Goal: Find specific page/section: Find specific page/section

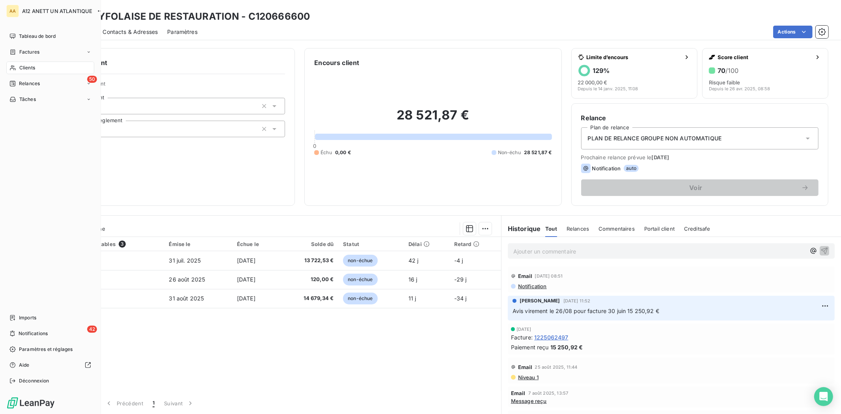
click at [21, 68] on span "Clients" at bounding box center [27, 67] width 16 height 7
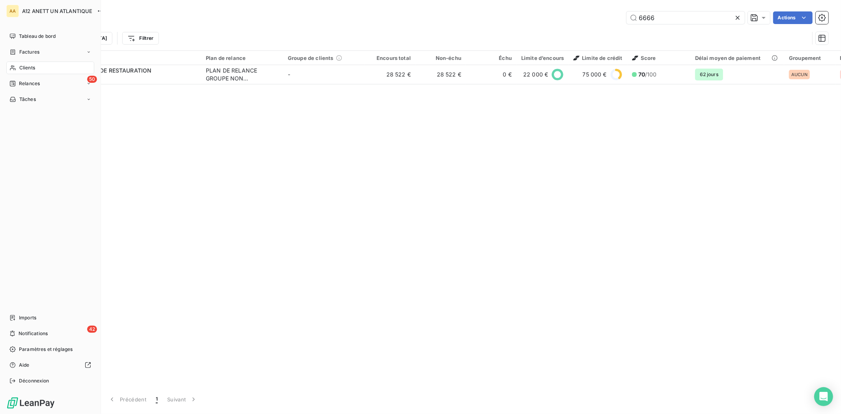
click at [22, 65] on span "Clients" at bounding box center [27, 67] width 16 height 7
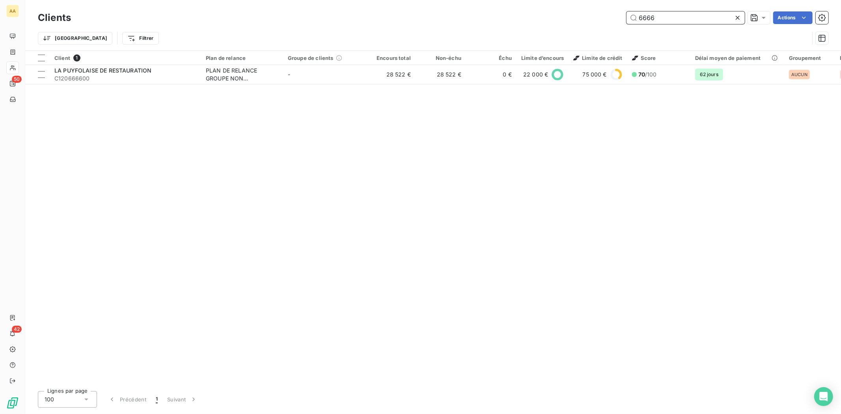
drag, startPoint x: 664, startPoint y: 16, endPoint x: 471, endPoint y: 14, distance: 192.9
click at [471, 14] on div "6666 Actions" at bounding box center [454, 17] width 748 height 13
type input "SAVERGLASS"
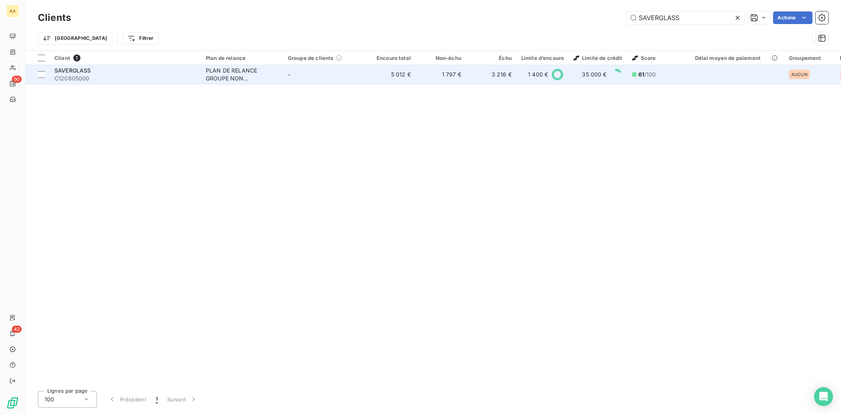
click at [61, 80] on span "C120805000" at bounding box center [125, 79] width 142 height 8
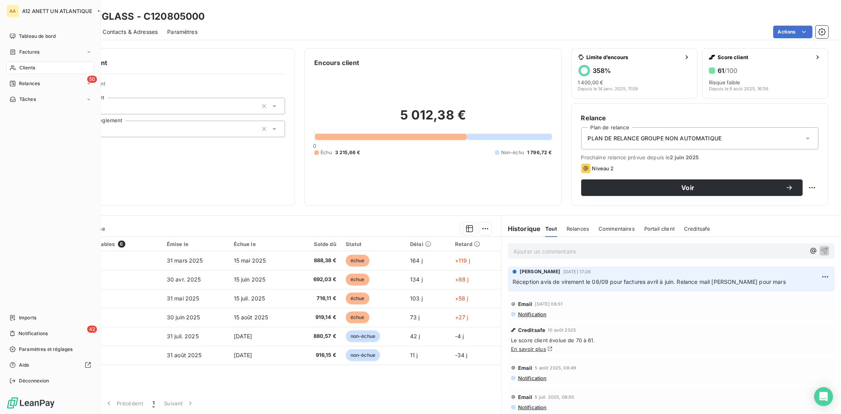
click at [22, 68] on span "Clients" at bounding box center [27, 67] width 16 height 7
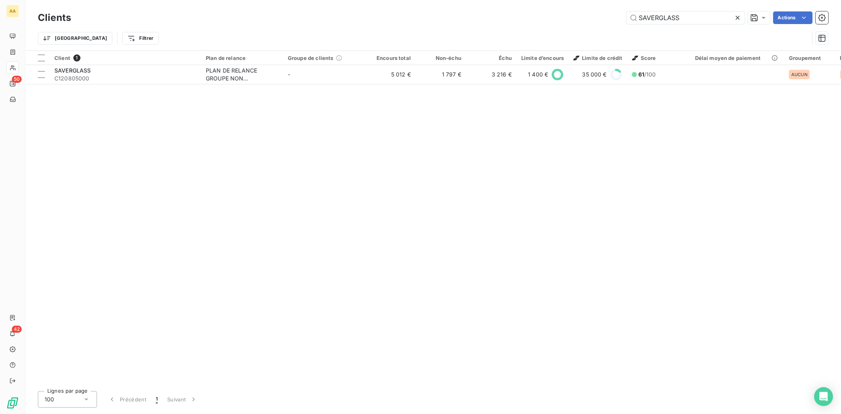
drag, startPoint x: 633, startPoint y: 17, endPoint x: 574, endPoint y: 13, distance: 59.3
click at [574, 13] on div "SAVERGLASS Actions" at bounding box center [454, 17] width 748 height 13
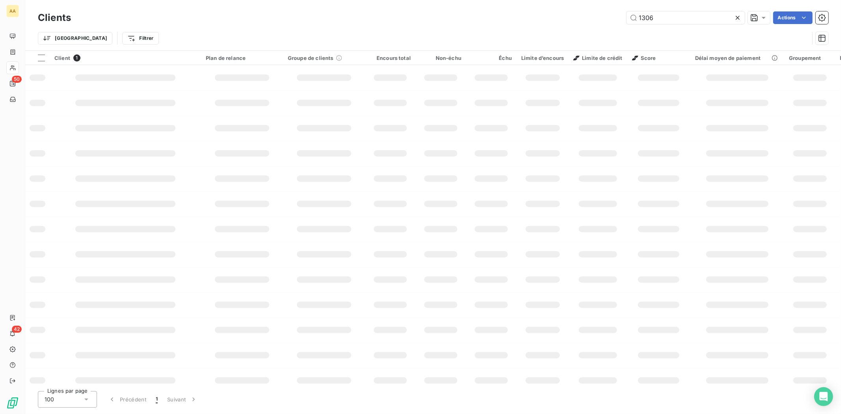
type input "1306"
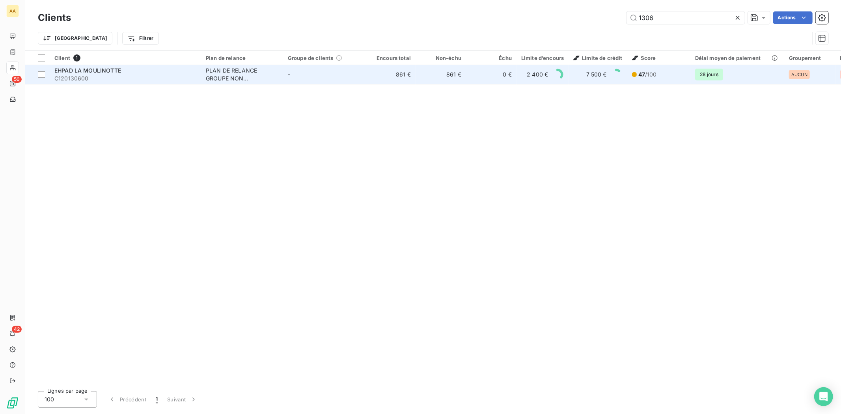
click at [80, 80] on span "C120130600" at bounding box center [125, 79] width 142 height 8
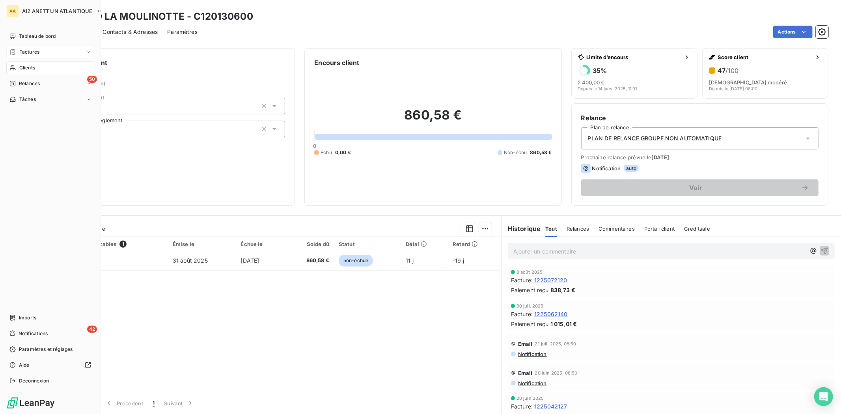
click at [33, 54] on span "Factures" at bounding box center [29, 52] width 20 height 7
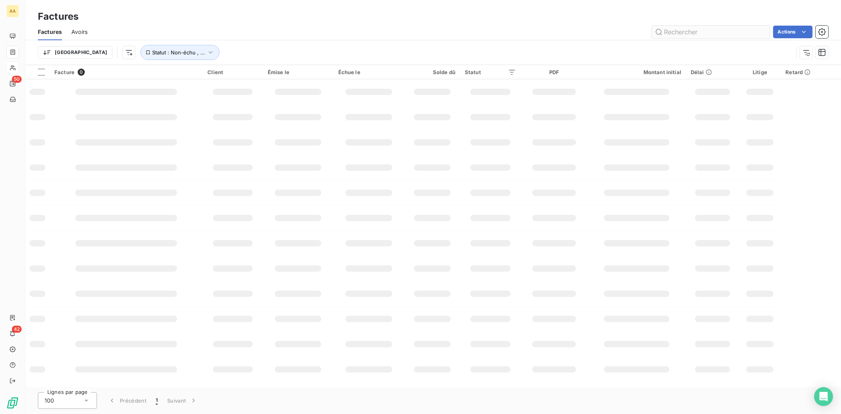
click at [671, 31] on input "text" at bounding box center [711, 32] width 118 height 13
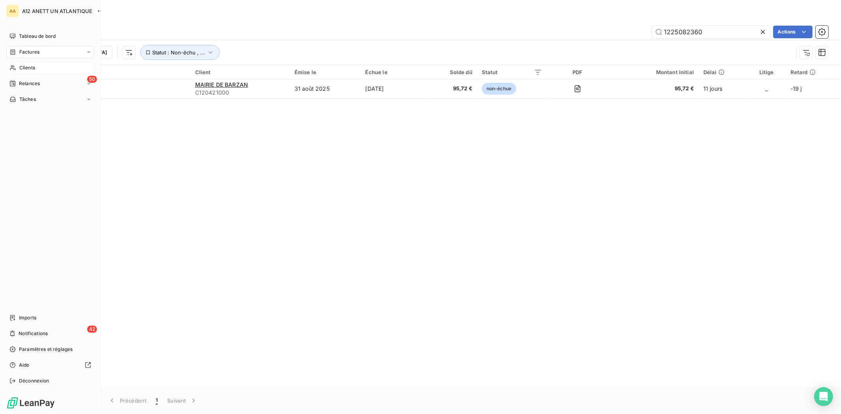
click at [30, 51] on span "Factures" at bounding box center [29, 52] width 20 height 7
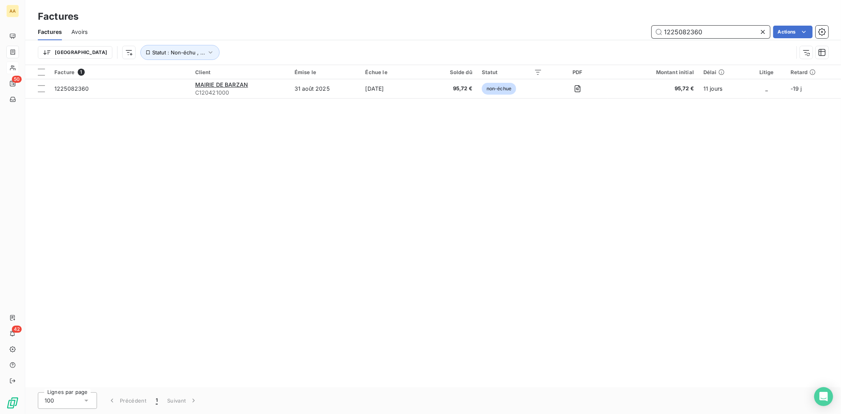
click at [710, 29] on input "1225082360" at bounding box center [711, 32] width 118 height 13
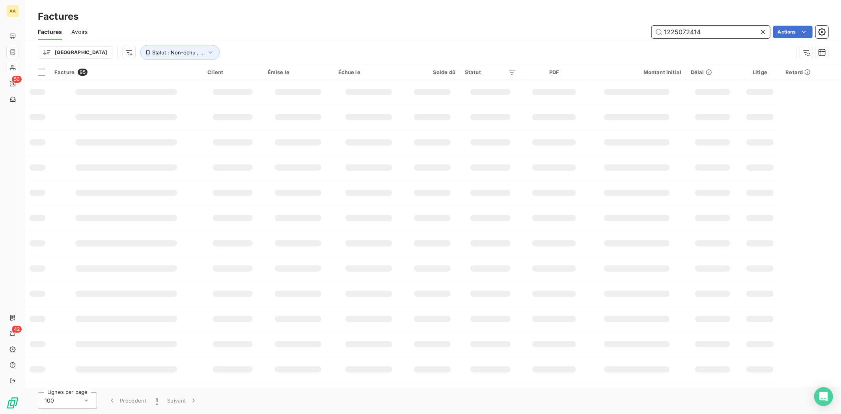
type input "1225072414"
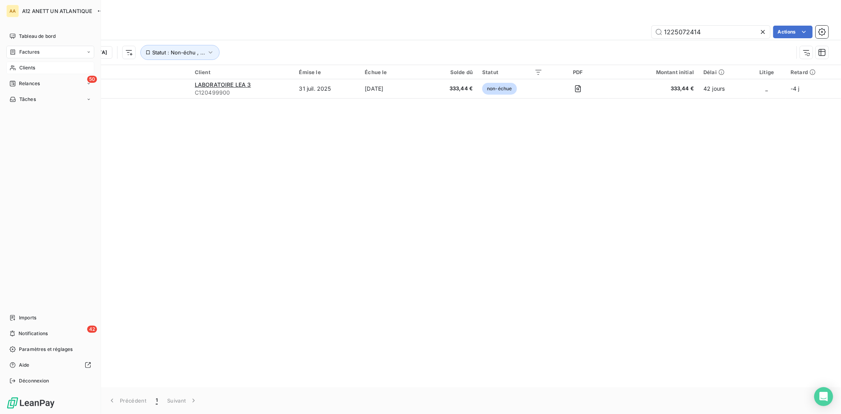
click at [26, 67] on span "Clients" at bounding box center [27, 67] width 16 height 7
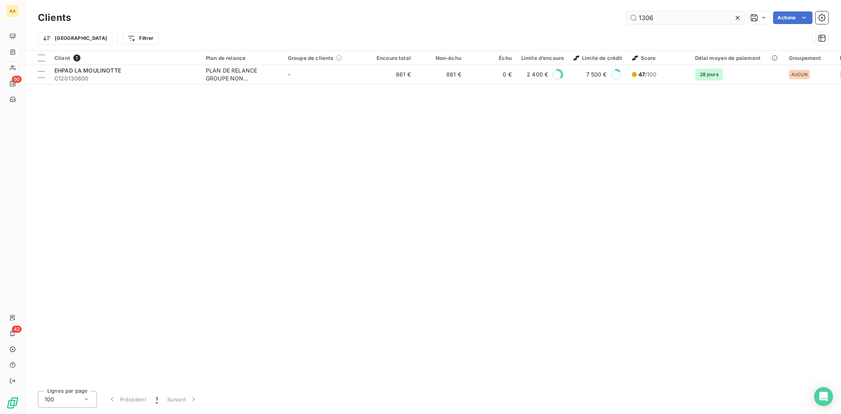
drag, startPoint x: 661, startPoint y: 17, endPoint x: 639, endPoint y: 22, distance: 22.2
click at [639, 22] on input "1306" at bounding box center [686, 17] width 118 height 13
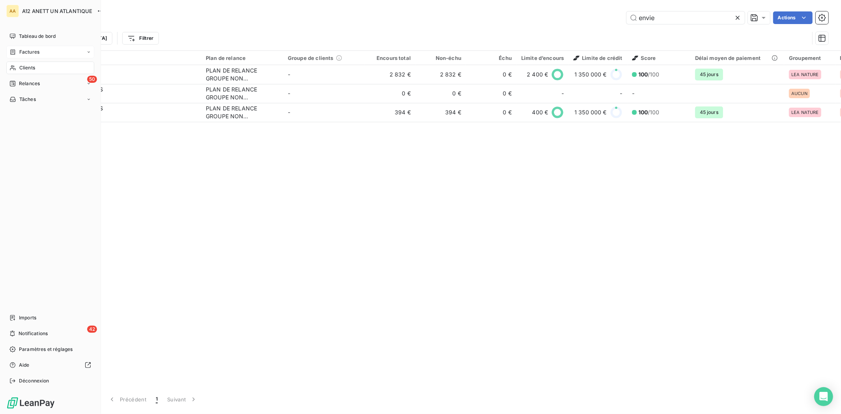
click at [28, 66] on span "Clients" at bounding box center [27, 67] width 16 height 7
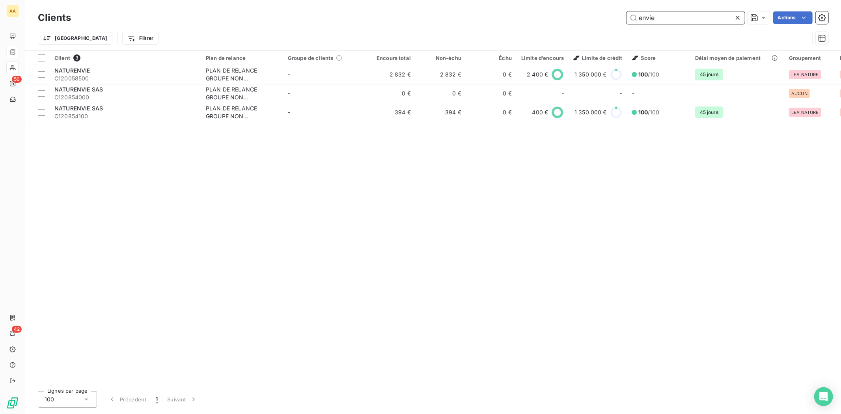
drag, startPoint x: 667, startPoint y: 19, endPoint x: 573, endPoint y: 20, distance: 94.3
click at [573, 20] on div "envie Actions" at bounding box center [454, 17] width 748 height 13
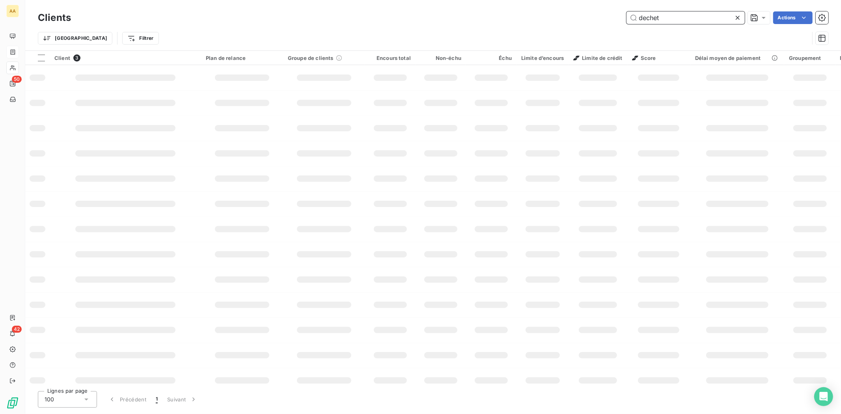
type input "dechet"
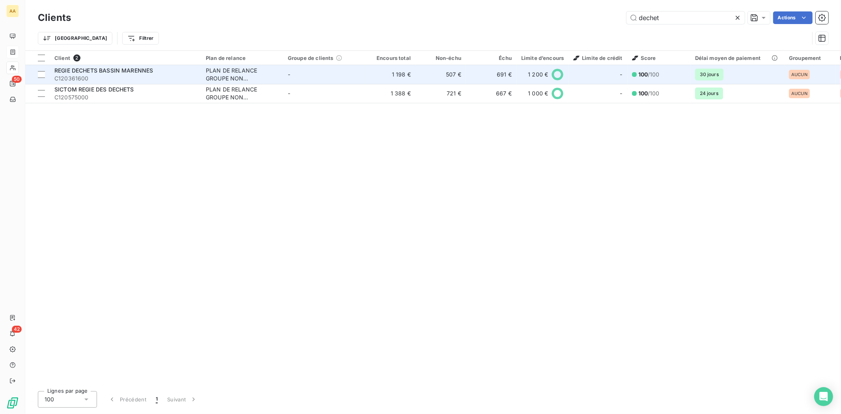
click at [69, 75] on span "C120361600" at bounding box center [125, 79] width 142 height 8
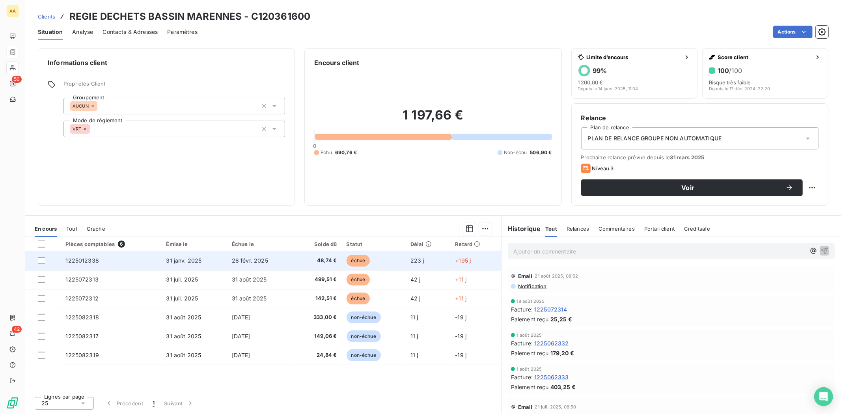
click at [172, 259] on span "31 janv. 2025" at bounding box center [184, 260] width 36 height 7
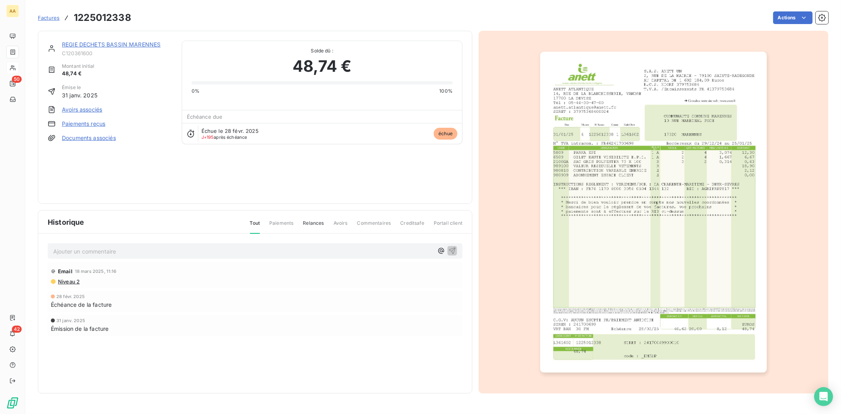
click at [69, 282] on span "Niveau 2" at bounding box center [68, 282] width 22 height 6
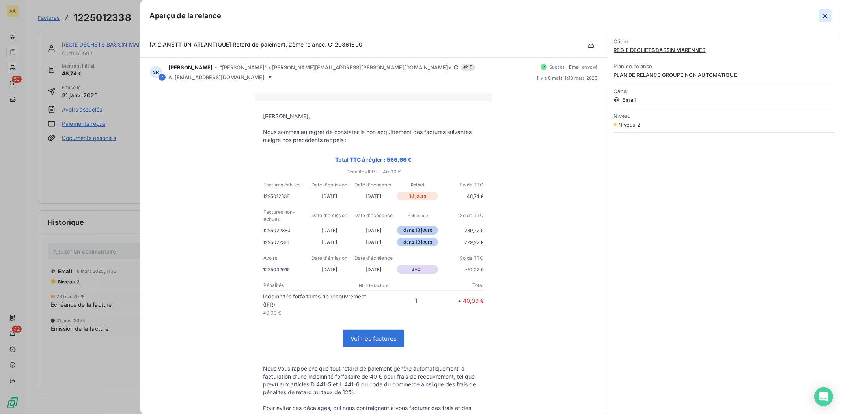
click at [827, 17] on icon "button" at bounding box center [826, 16] width 8 height 8
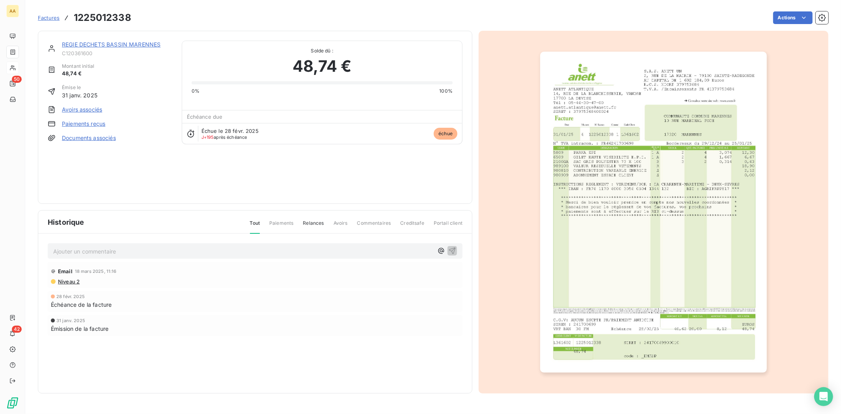
click at [630, 153] on img "button" at bounding box center [653, 212] width 227 height 321
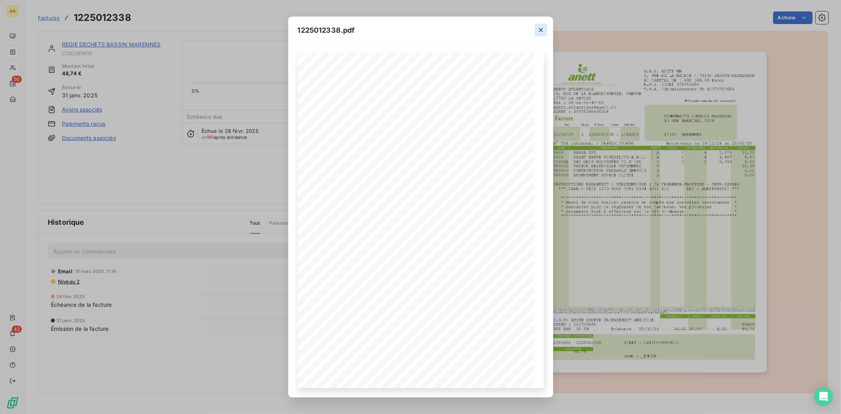
click at [543, 26] on icon "button" at bounding box center [541, 30] width 8 height 8
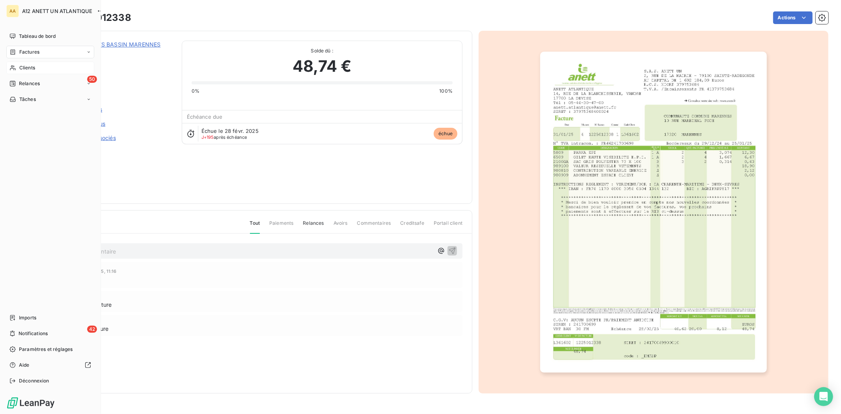
click at [26, 63] on div "Clients" at bounding box center [50, 68] width 88 height 13
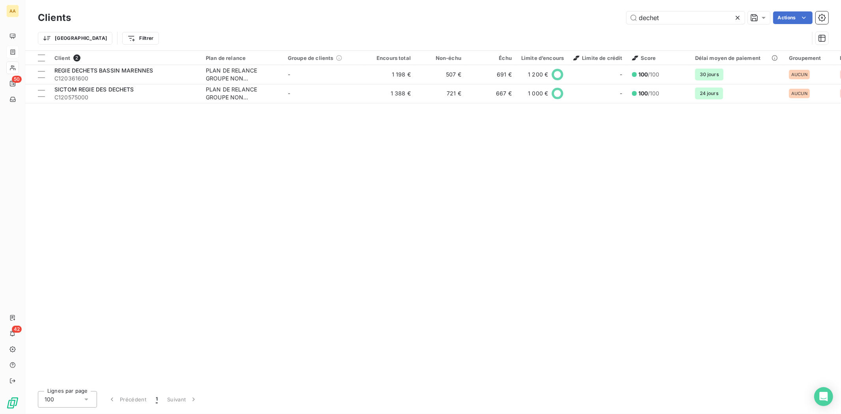
drag, startPoint x: 701, startPoint y: 19, endPoint x: 589, endPoint y: 31, distance: 112.7
click at [585, 32] on div "Clients dechet Actions Trier Filtrer" at bounding box center [433, 29] width 791 height 41
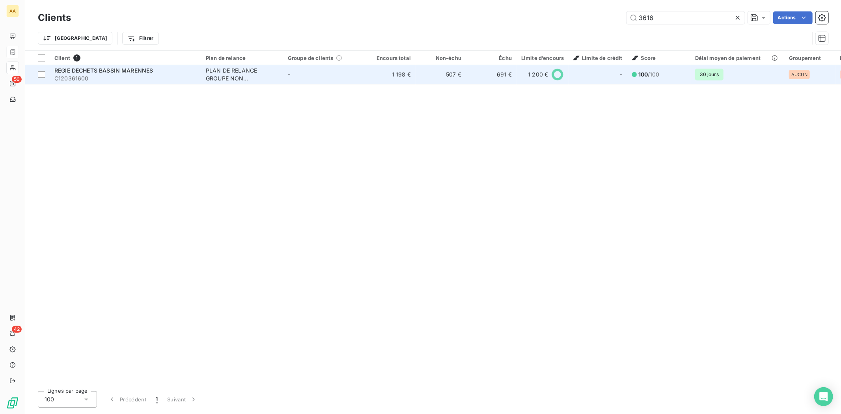
type input "3616"
click at [125, 78] on span "C120361600" at bounding box center [125, 79] width 142 height 8
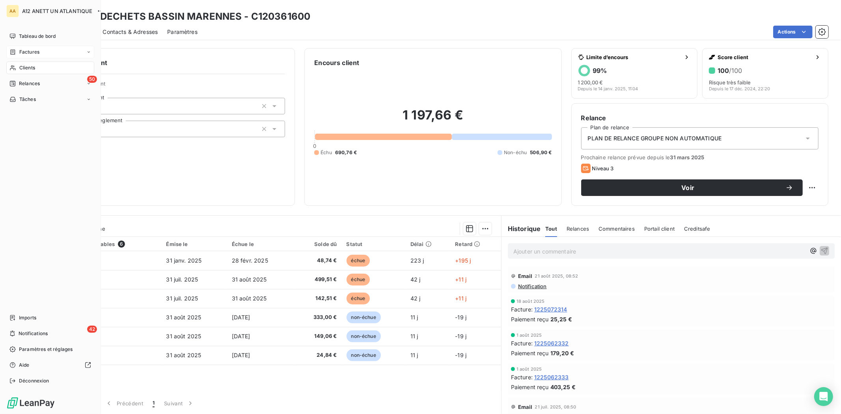
click at [26, 67] on span "Clients" at bounding box center [27, 67] width 16 height 7
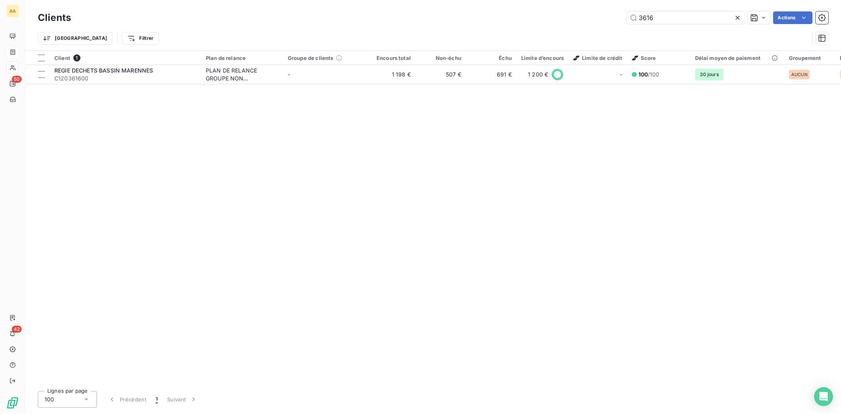
drag, startPoint x: 685, startPoint y: 17, endPoint x: 590, endPoint y: 21, distance: 95.2
click at [590, 21] on div "3616 Actions" at bounding box center [454, 17] width 748 height 13
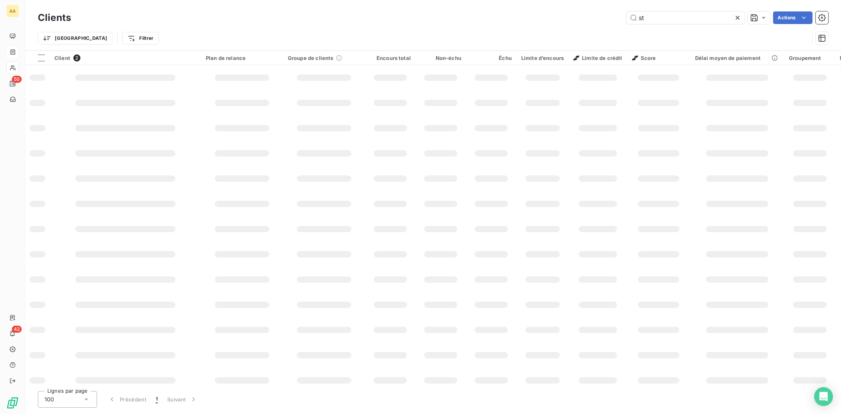
type input "s"
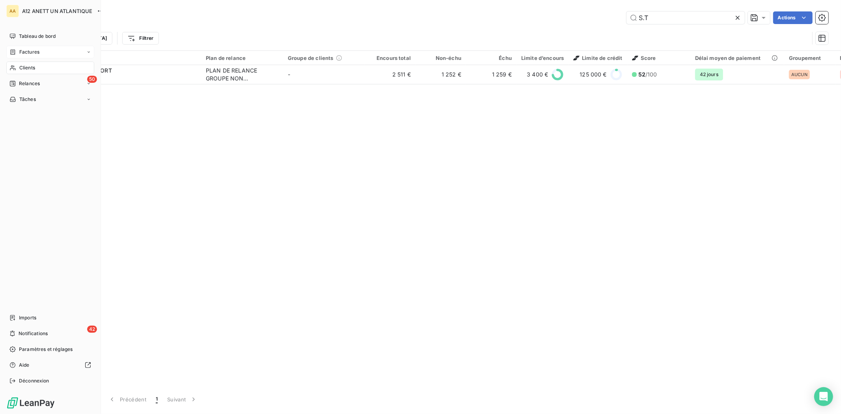
click at [30, 66] on span "Clients" at bounding box center [27, 67] width 16 height 7
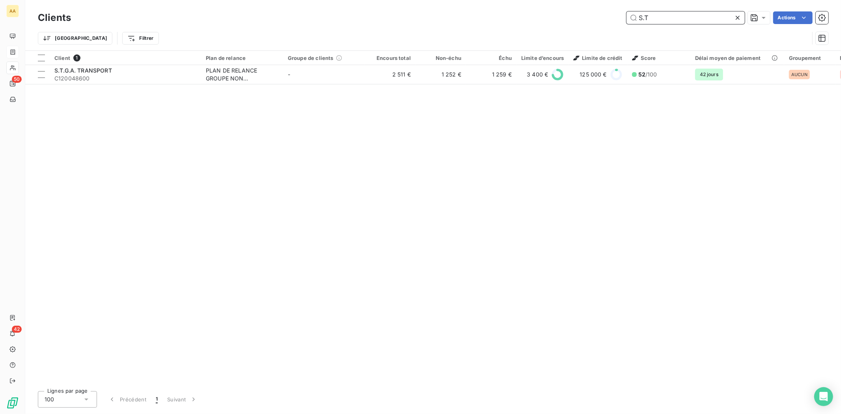
drag, startPoint x: 663, startPoint y: 19, endPoint x: 623, endPoint y: 17, distance: 40.3
click at [621, 17] on div "S.T Actions" at bounding box center [454, 17] width 748 height 13
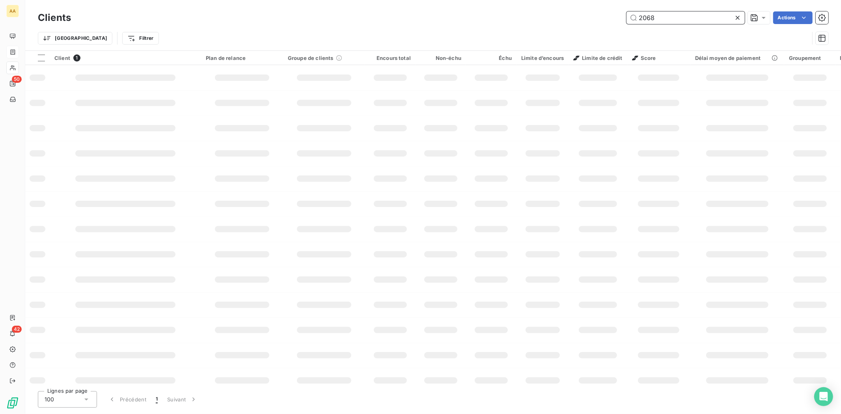
type input "2068"
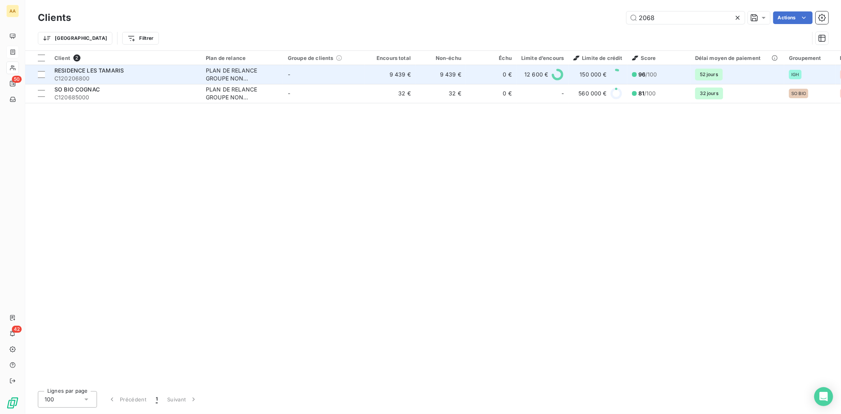
click at [90, 65] on td "RESIDENCE LES TAMARIS C120206800" at bounding box center [125, 74] width 151 height 19
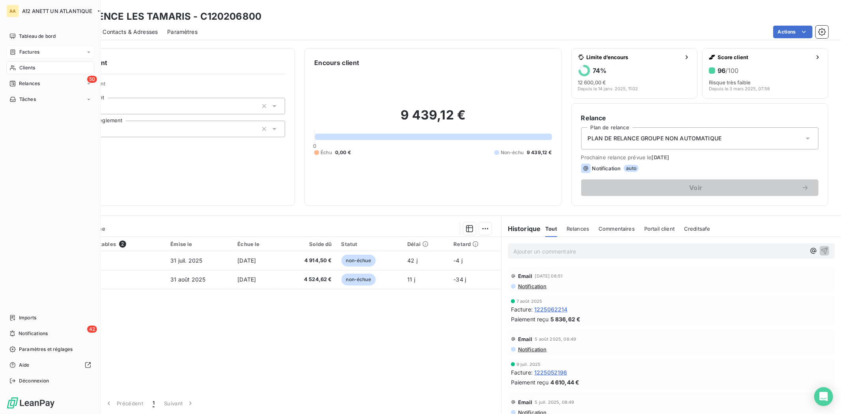
click at [25, 66] on span "Clients" at bounding box center [27, 67] width 16 height 7
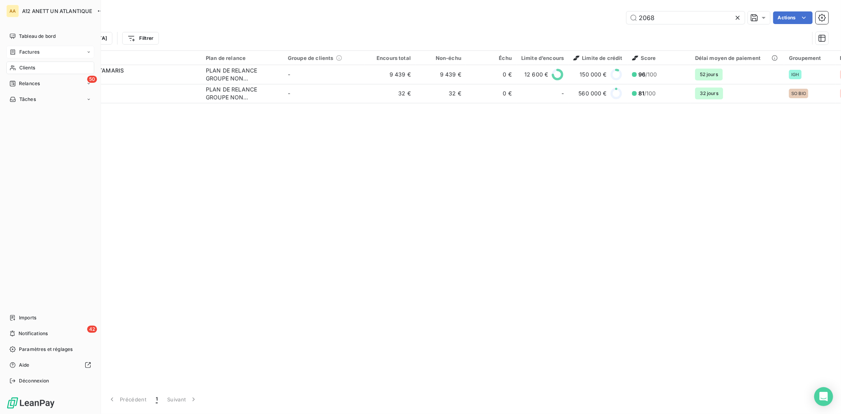
click at [29, 51] on span "Factures" at bounding box center [29, 52] width 20 height 7
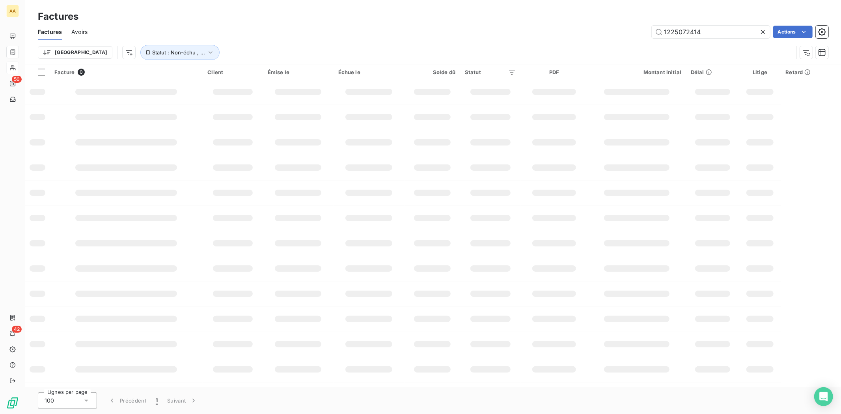
drag, startPoint x: 716, startPoint y: 33, endPoint x: 602, endPoint y: 32, distance: 114.8
click at [602, 32] on div "1225072414 Actions" at bounding box center [463, 32] width 732 height 13
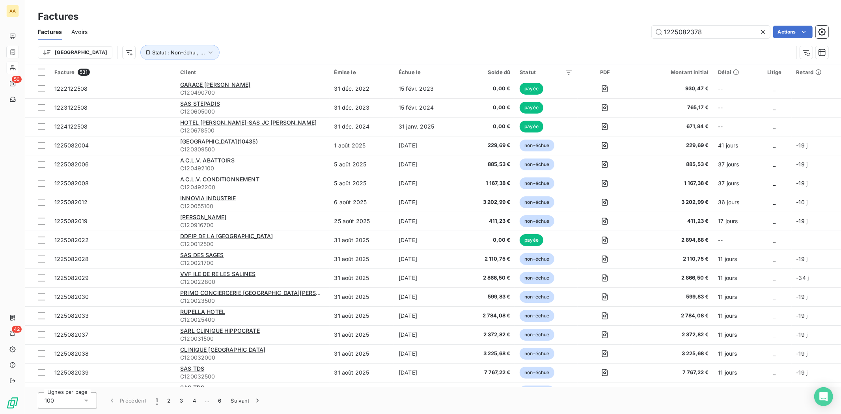
type input "1225082378"
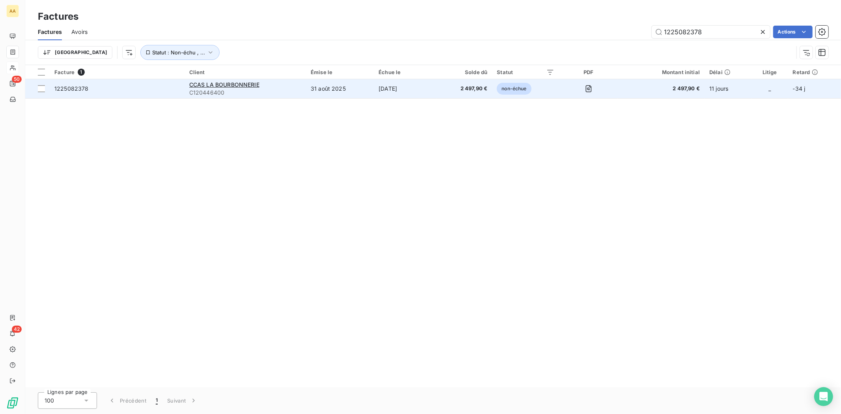
click at [222, 88] on div "CCAS LA BOURBONNERIE" at bounding box center [245, 85] width 112 height 8
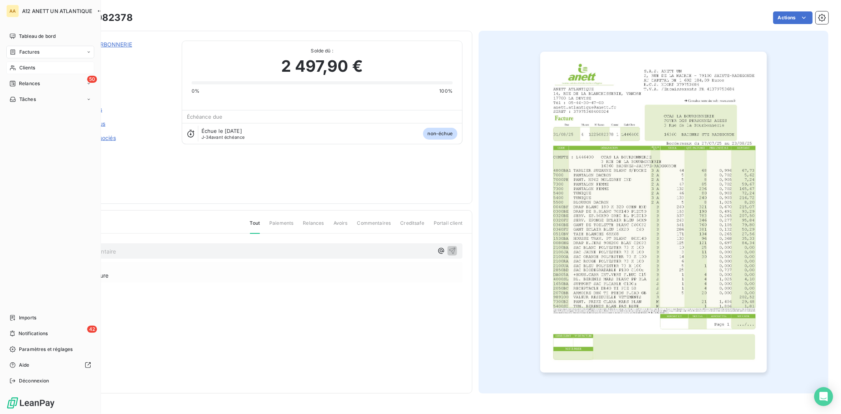
click at [24, 69] on span "Clients" at bounding box center [27, 67] width 16 height 7
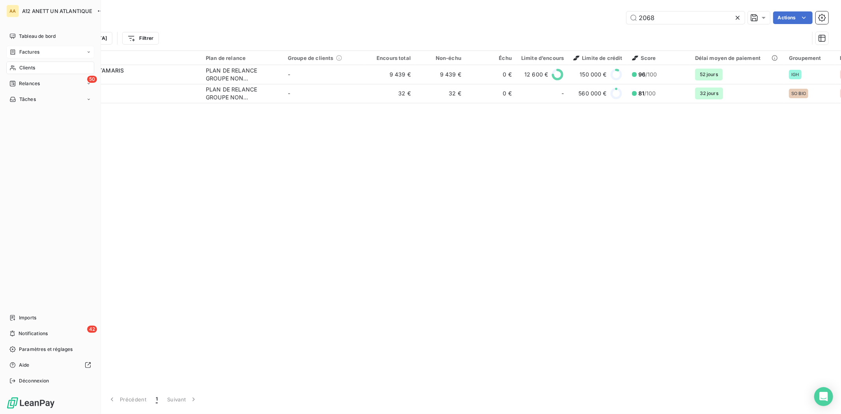
click at [25, 49] on span "Factures" at bounding box center [29, 52] width 20 height 7
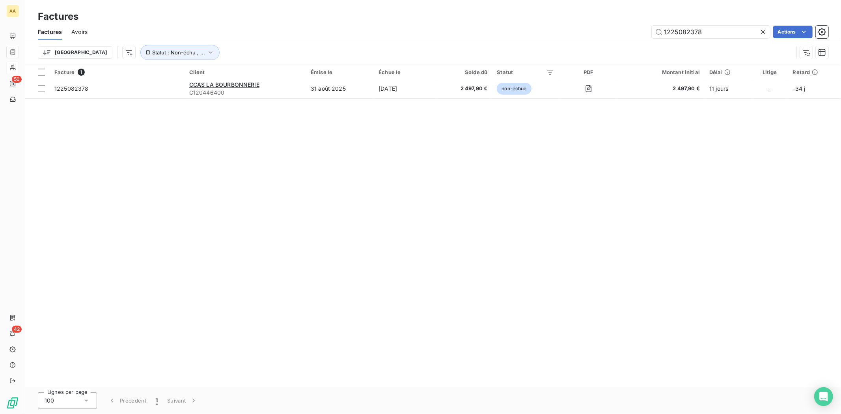
drag, startPoint x: 730, startPoint y: 32, endPoint x: 561, endPoint y: 49, distance: 169.7
click at [561, 49] on div "Factures Avoirs 1225082378 Actions Trier Statut : Non-échu , ..." at bounding box center [433, 44] width 816 height 41
click at [561, 49] on div "Trier Statut : Non-échu , ..." at bounding box center [416, 52] width 756 height 15
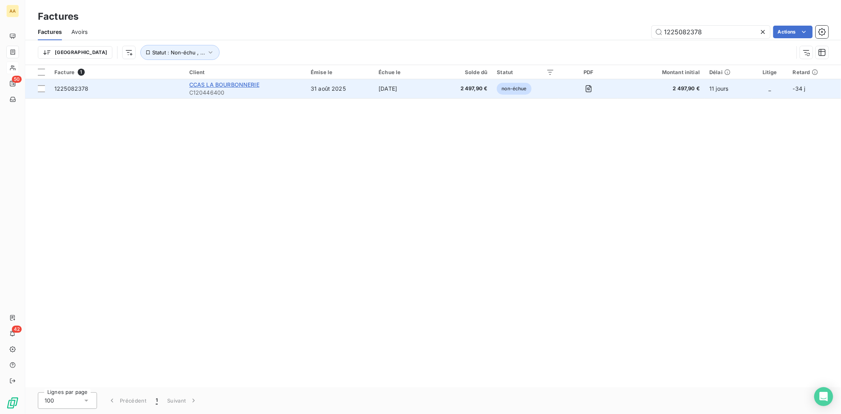
click at [201, 87] on span "CCAS LA BOURBONNERIE" at bounding box center [224, 84] width 70 height 7
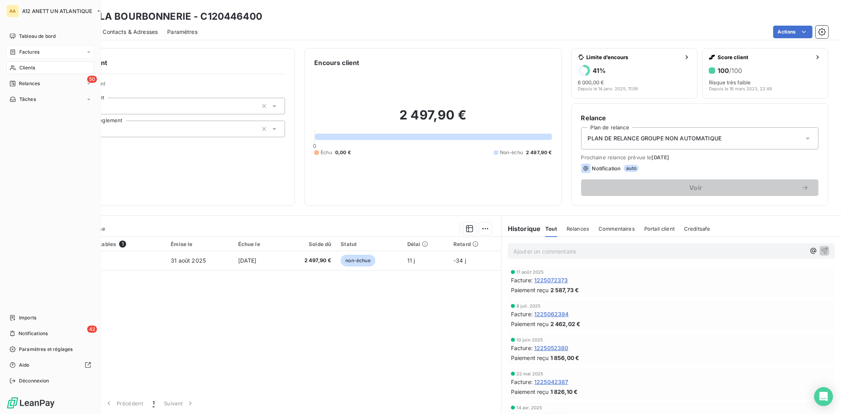
click at [19, 65] on span "Clients" at bounding box center [27, 67] width 16 height 7
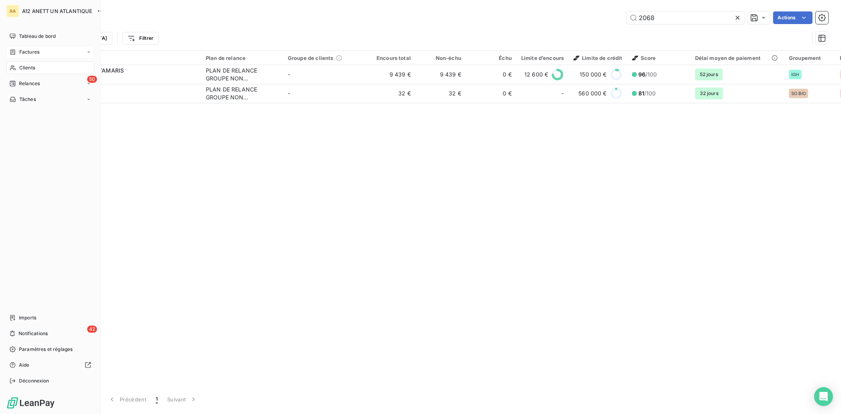
click at [33, 55] on span "Factures" at bounding box center [29, 52] width 20 height 7
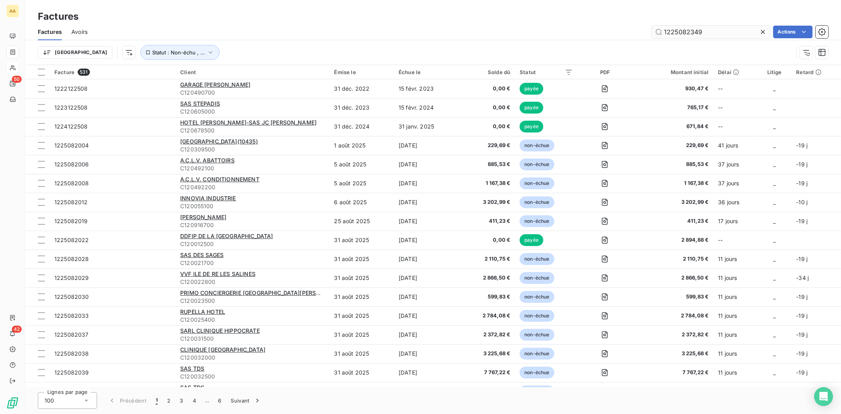
type input "1225082349"
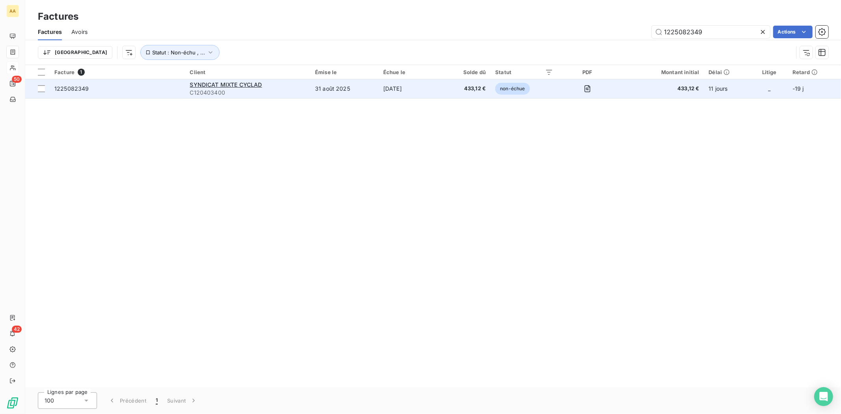
click at [206, 92] on span "C120403400" at bounding box center [248, 93] width 116 height 8
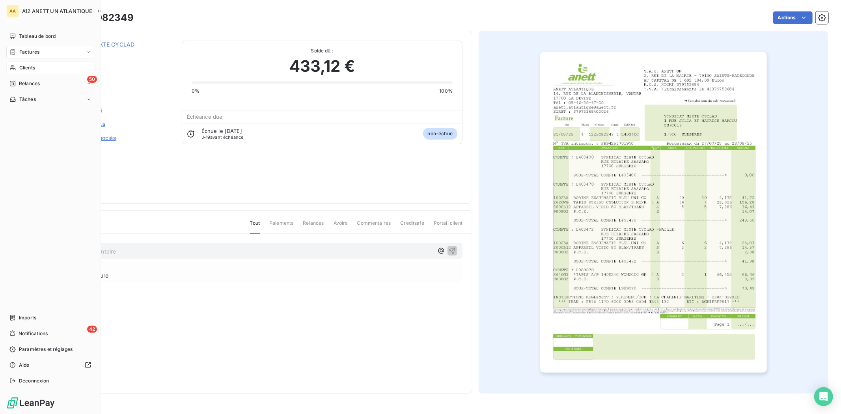
click at [22, 65] on span "Clients" at bounding box center [27, 67] width 16 height 7
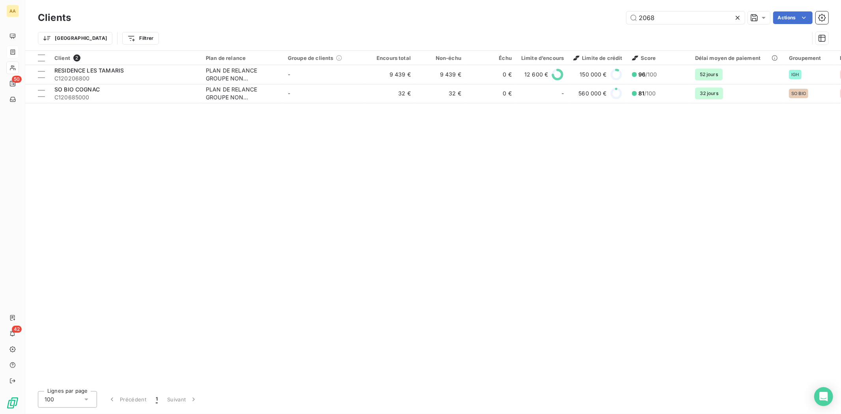
drag, startPoint x: 670, startPoint y: 17, endPoint x: 600, endPoint y: 17, distance: 69.8
click at [600, 17] on div "2068 Actions" at bounding box center [454, 17] width 748 height 13
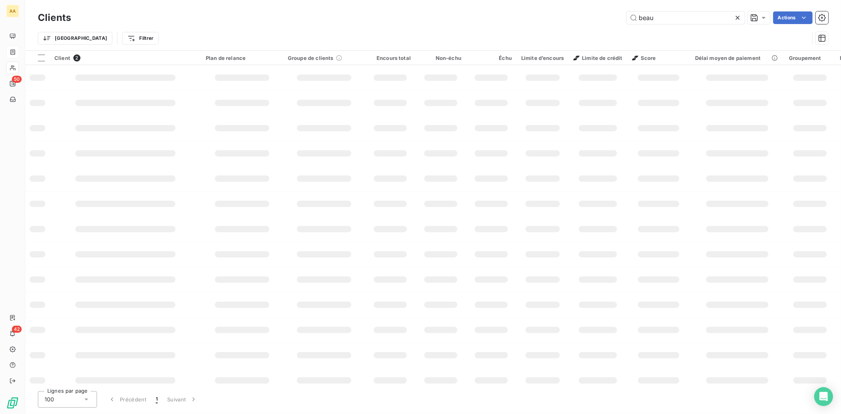
type input "beau"
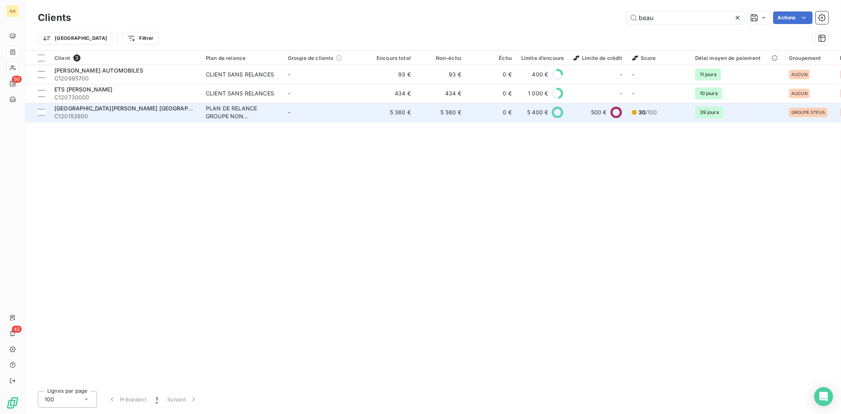
click at [77, 116] on span "C120153900" at bounding box center [125, 116] width 142 height 8
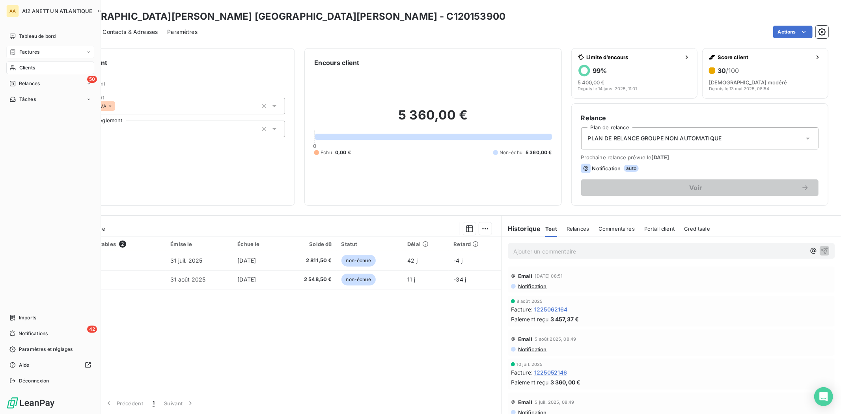
click at [26, 65] on span "Clients" at bounding box center [27, 67] width 16 height 7
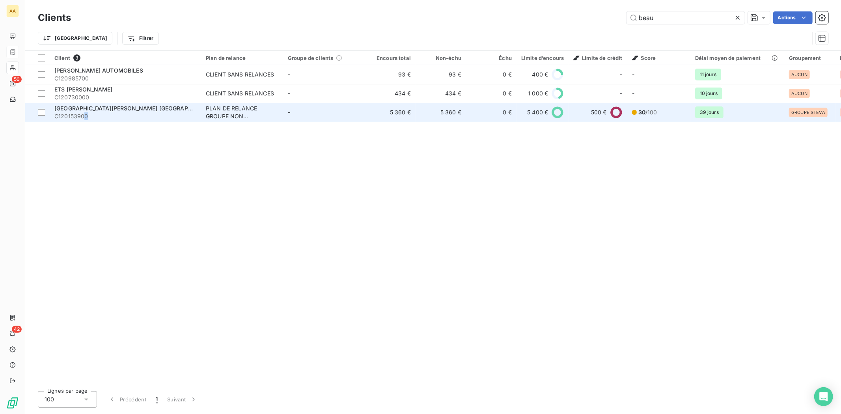
drag, startPoint x: 84, startPoint y: 113, endPoint x: 97, endPoint y: 121, distance: 15.0
click at [93, 115] on span "C120153900" at bounding box center [125, 116] width 142 height 8
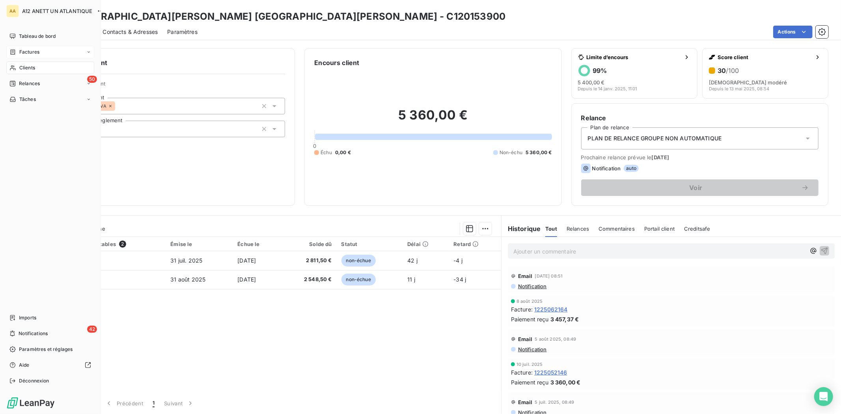
click at [28, 68] on span "Clients" at bounding box center [27, 67] width 16 height 7
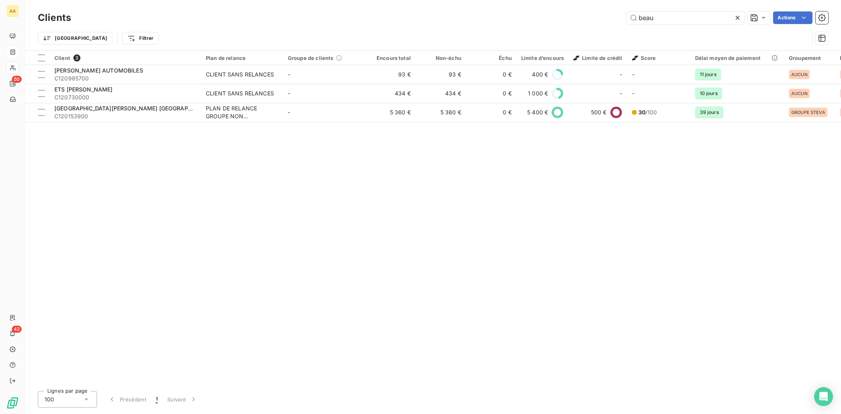
drag, startPoint x: 661, startPoint y: 14, endPoint x: 584, endPoint y: 13, distance: 76.9
click at [584, 13] on div "beau Actions" at bounding box center [454, 17] width 748 height 13
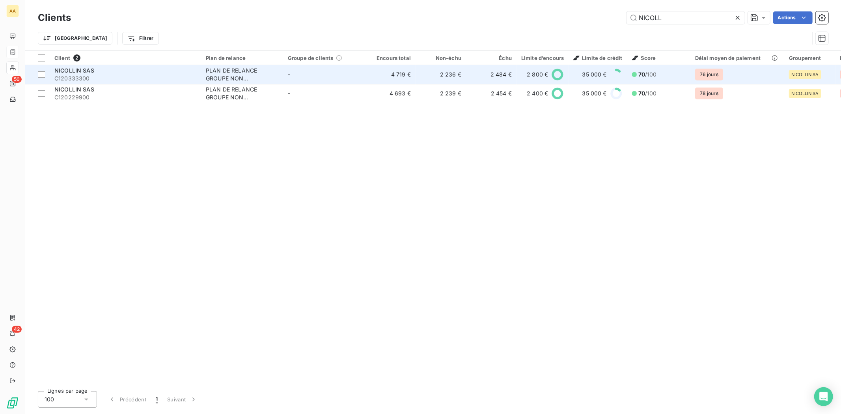
type input "NICOLL"
click at [74, 69] on span "NICOLLIN SAS" at bounding box center [74, 70] width 40 height 7
